Goal: Find specific page/section: Find specific page/section

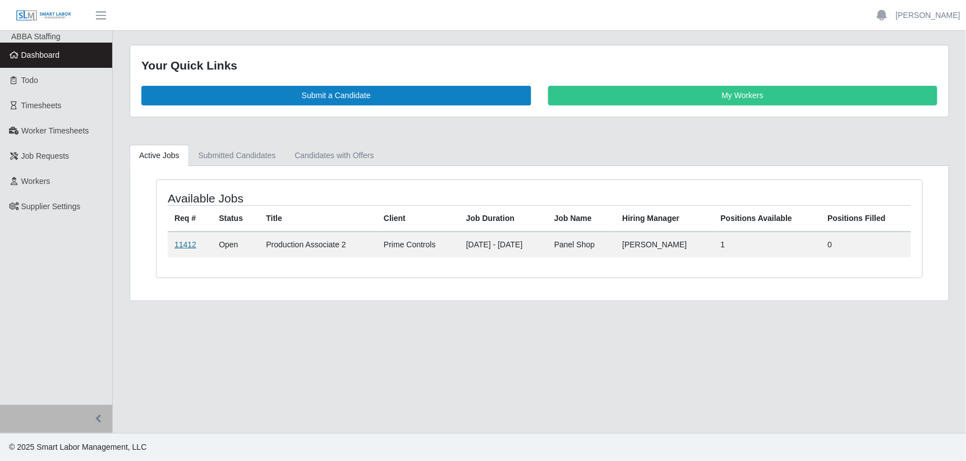
click at [183, 242] on link "11412" at bounding box center [185, 244] width 22 height 9
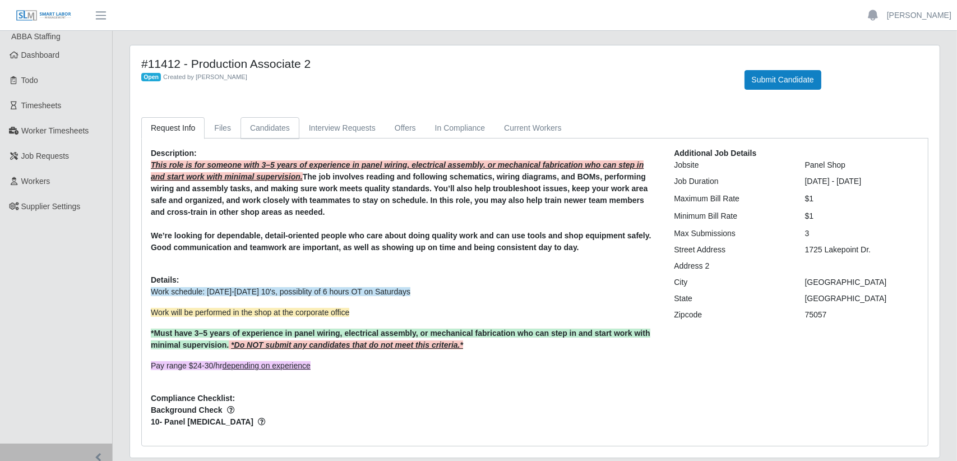
click at [268, 131] on link "Candidates" at bounding box center [270, 128] width 59 height 22
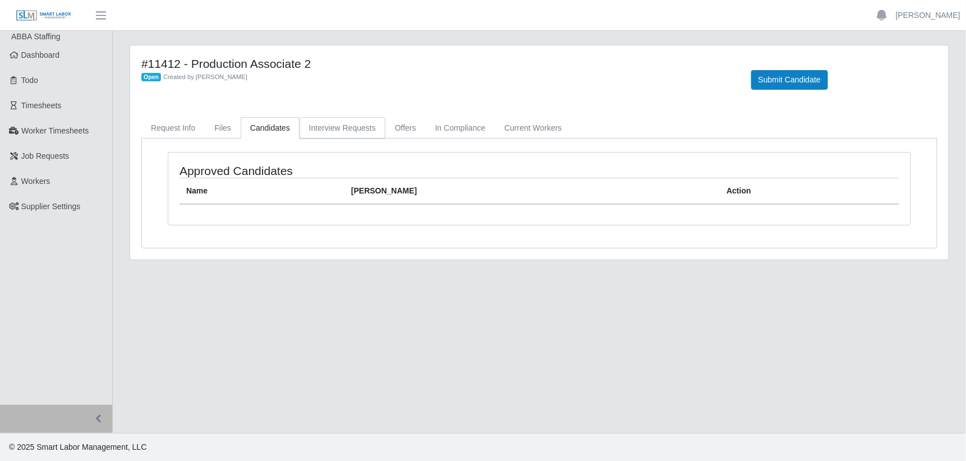
click at [346, 128] on link "Interview Requests" at bounding box center [342, 128] width 86 height 22
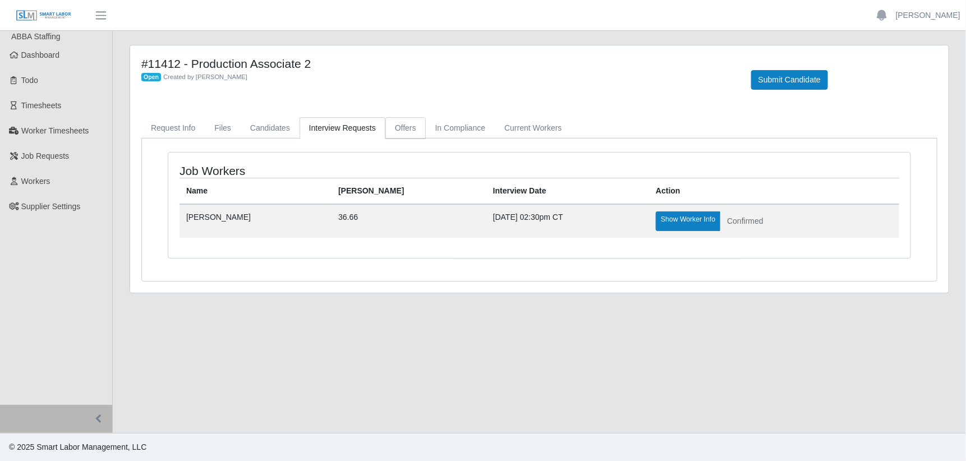
click at [407, 127] on link "Offers" at bounding box center [405, 128] width 40 height 22
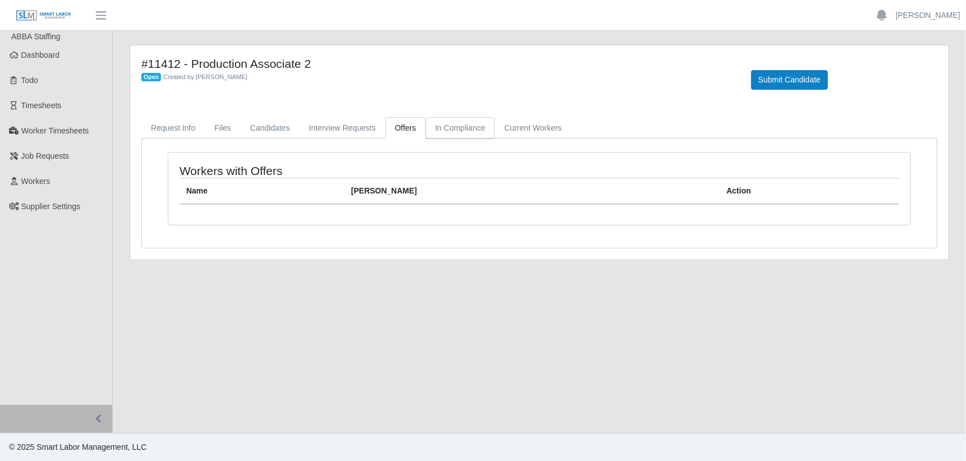
click at [464, 126] on link "In Compliance" at bounding box center [461, 128] width 70 height 22
click at [509, 128] on link "Current Workers" at bounding box center [533, 128] width 76 height 22
click at [272, 130] on link "Candidates" at bounding box center [270, 128] width 59 height 22
click at [219, 131] on link "Files" at bounding box center [223, 128] width 36 height 22
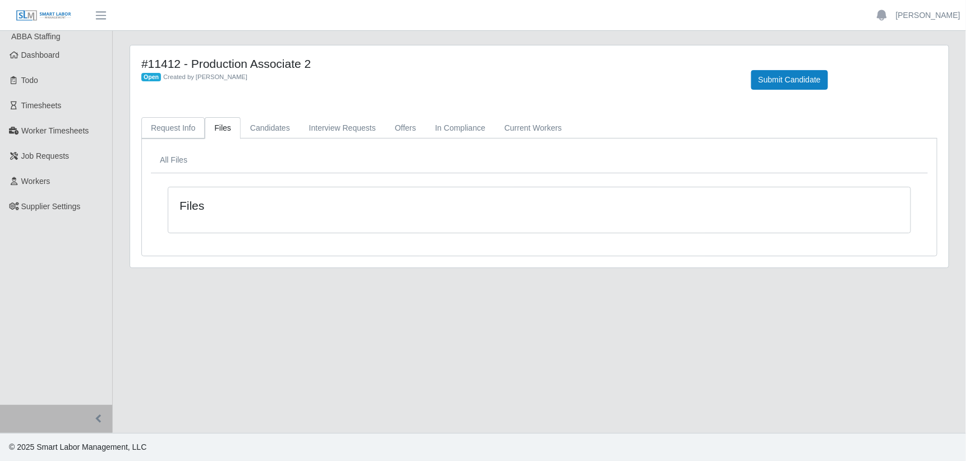
click at [178, 129] on link "Request Info" at bounding box center [172, 128] width 63 height 22
